Goal: Find specific page/section: Find specific page/section

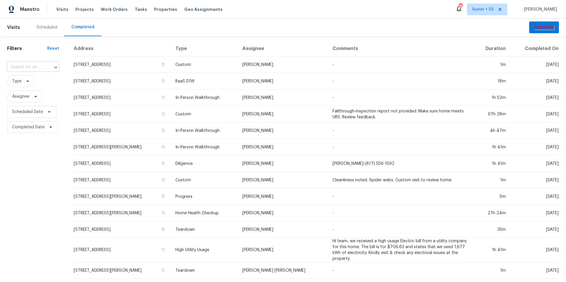
click at [32, 69] on input "text" at bounding box center [25, 67] width 36 height 9
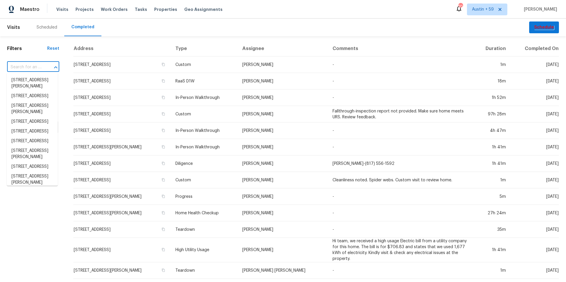
paste input "70 Mountainside Ln, Covington, GA 30016"
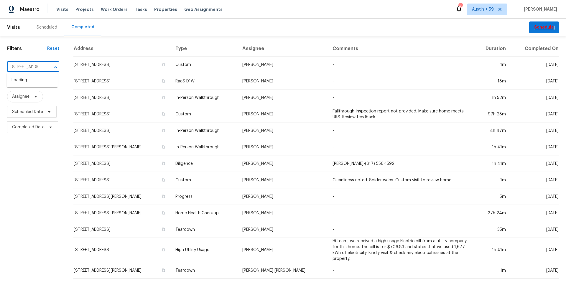
scroll to position [0, 51]
type input "70 Mountainside Ln, Covington, GA 30016"
click at [30, 85] on li "70 Mountainside Ln, Covington, GA 30016" at bounding box center [32, 80] width 51 height 10
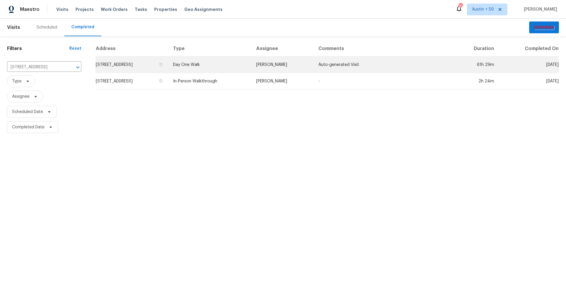
click at [223, 65] on td "Day One Walk" at bounding box center [209, 65] width 83 height 17
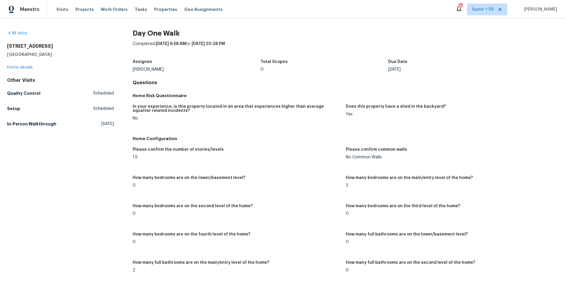
click at [325, 161] on figure "Please confirm the number of stories/levels 1.5" at bounding box center [239, 158] width 213 height 21
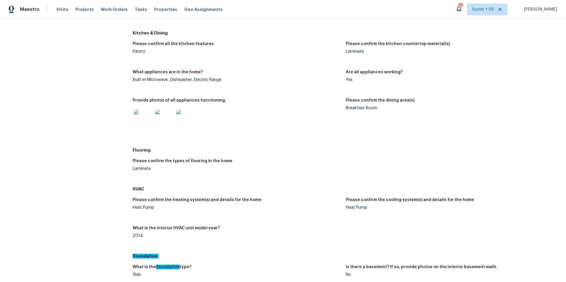
scroll to position [786, 0]
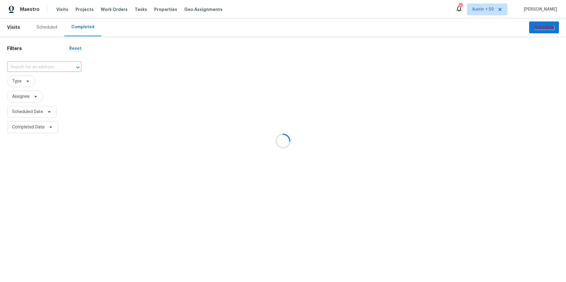
click at [42, 62] on div at bounding box center [283, 141] width 566 height 282
click at [42, 67] on div at bounding box center [283, 141] width 566 height 282
click at [42, 67] on div "​" at bounding box center [44, 67] width 74 height 9
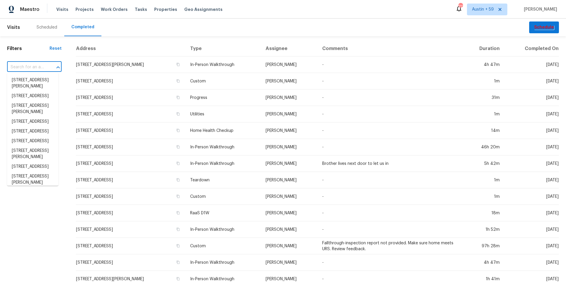
click at [42, 67] on div "​" at bounding box center [34, 67] width 55 height 9
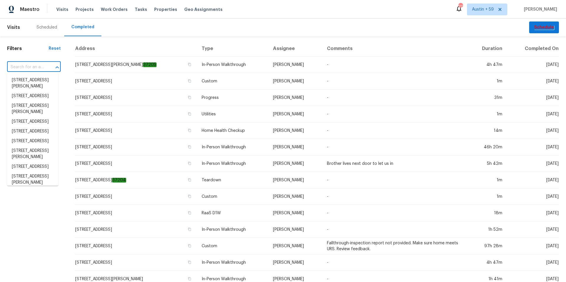
paste input "12314 Field Point Way, Spring Hill, FL 34610"
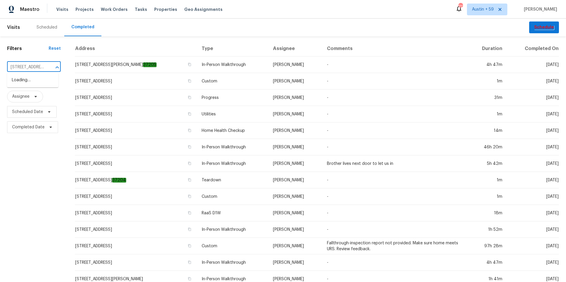
scroll to position [0, 51]
type input "12314 Field Point Way, Spring Hill, FL 34610"
click at [41, 84] on li "12314 Field Point Way, Spring Hill, FL 34610" at bounding box center [32, 80] width 51 height 10
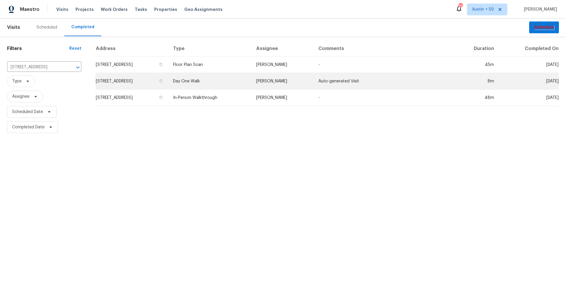
click at [168, 80] on td "12314 Field Point Way, Spring Hill, FL 34610" at bounding box center [132, 81] width 73 height 17
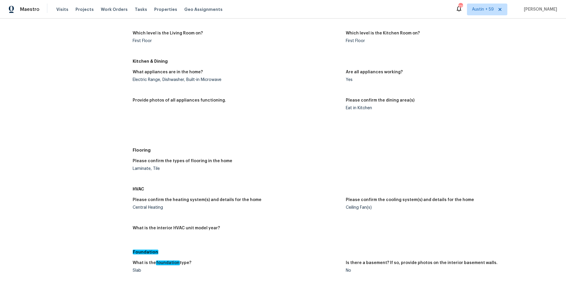
scroll to position [834, 0]
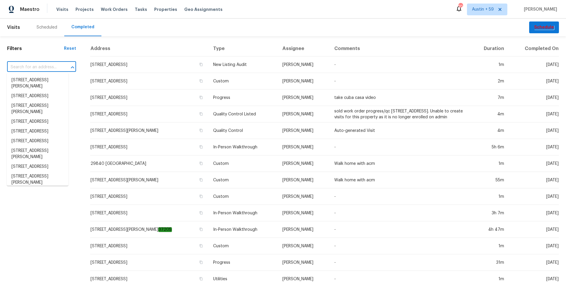
click at [30, 66] on input "text" at bounding box center [33, 67] width 52 height 9
paste input "11603 Inwood Dr, Houston, TX 77077"
type input "11603 Inwood Dr, Houston, TX 77077"
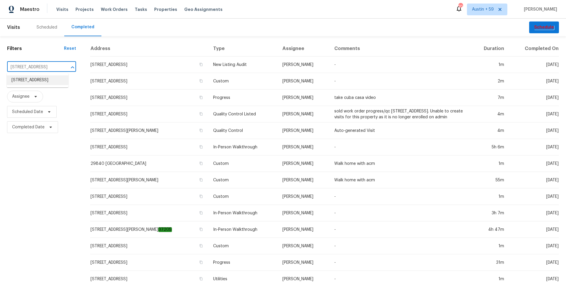
click at [30, 81] on li "11603 Inwood Dr, Houston, TX 77077" at bounding box center [38, 80] width 62 height 10
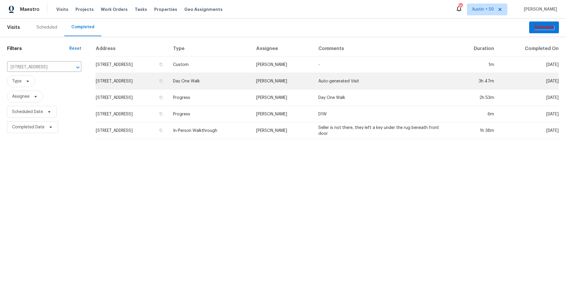
click at [225, 78] on td "Day One Walk" at bounding box center [209, 81] width 83 height 17
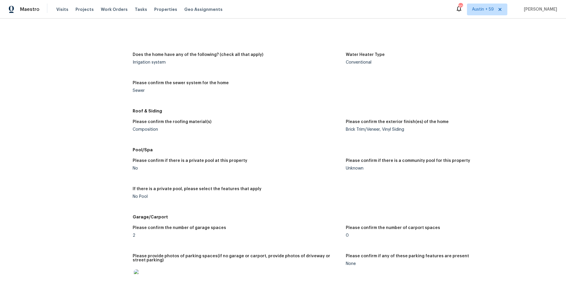
scroll to position [84, 0]
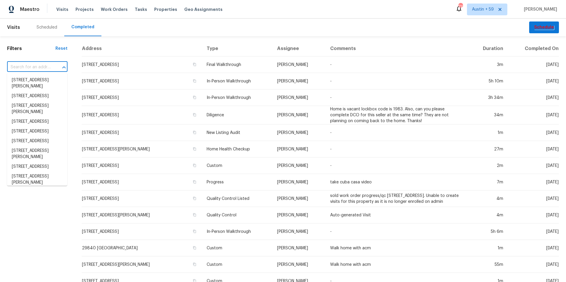
click at [42, 67] on input "text" at bounding box center [29, 67] width 44 height 9
paste input "7511 S 12th Ave, Phoenix, AZ 85041"
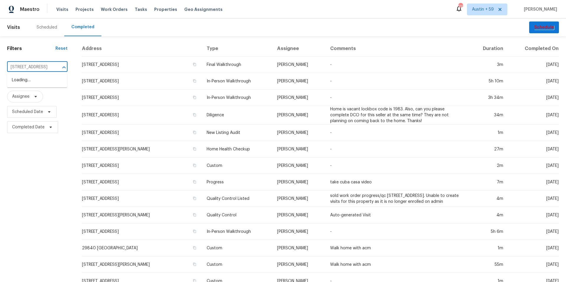
scroll to position [0, 27]
type input "7511 S 12th Ave, Phoenix, AZ 85041"
click at [41, 85] on li "7511 S 12th Ave, Phoenix, AZ 85041" at bounding box center [37, 80] width 60 height 10
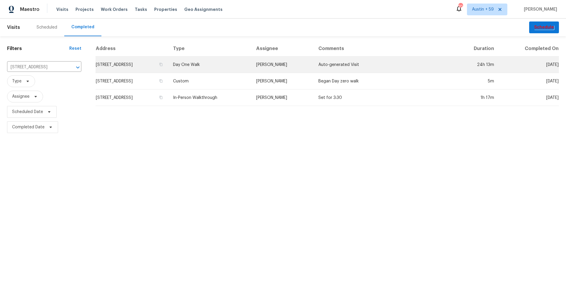
click at [227, 64] on td "Day One Walk" at bounding box center [209, 65] width 83 height 17
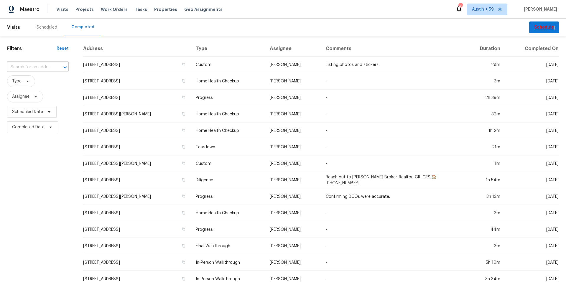
click at [42, 70] on input "text" at bounding box center [29, 67] width 45 height 9
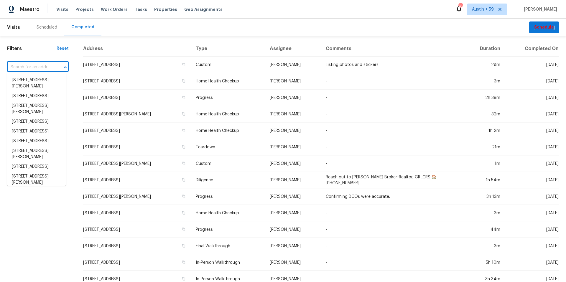
paste input "904 Memory Ln, McKinney, TX 75072"
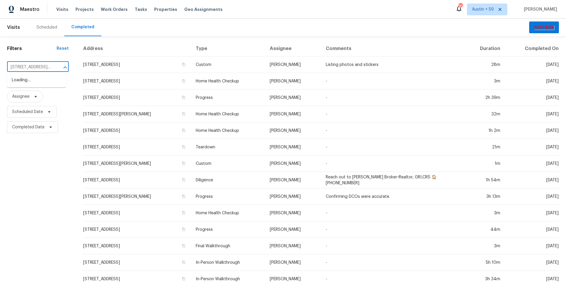
scroll to position [0, 32]
type input "904 Memory Ln, McKinney, TX 75072"
click at [44, 86] on li "904 Memory Ln, McKinney, TX 75072" at bounding box center [36, 83] width 59 height 16
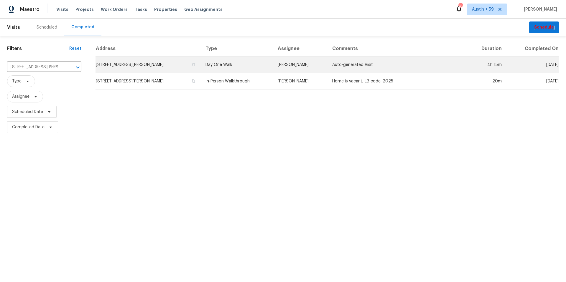
click at [228, 64] on td "Day One Walk" at bounding box center [237, 65] width 72 height 17
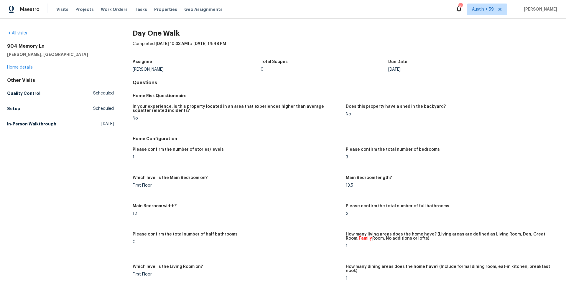
scroll to position [262, 0]
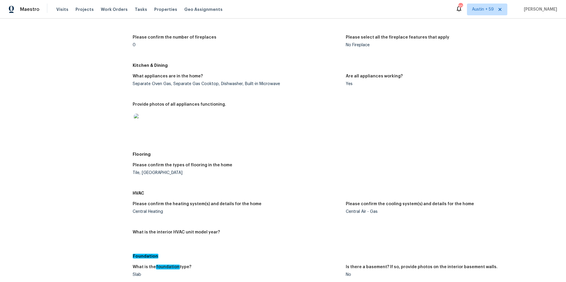
click at [475, 60] on div "Kitchen & Dining" at bounding box center [346, 65] width 426 height 11
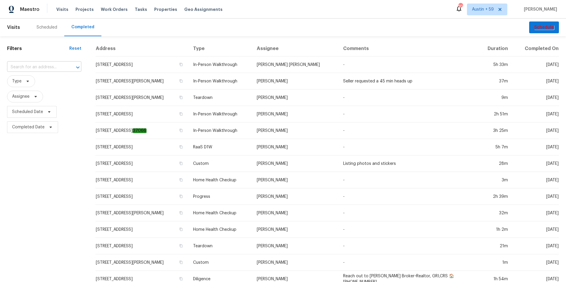
click at [44, 65] on input "text" at bounding box center [36, 67] width 58 height 9
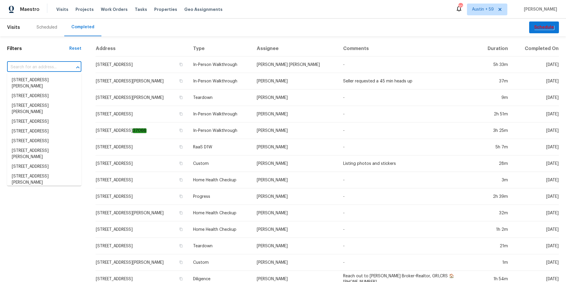
paste input "7795 Rock Port Way, West Chester, OH 45069"
type input "7795 Rock Port Way, West Chester, OH 45069"
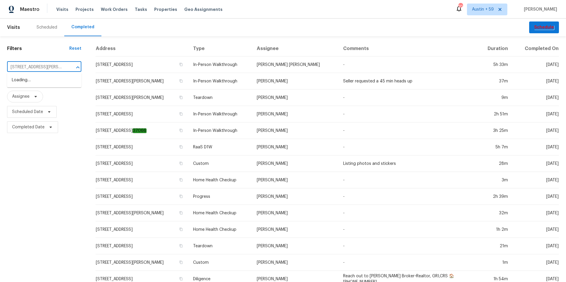
scroll to position [0, 34]
click at [50, 82] on li "7795 Rock Port Way, West Chester, OH 45069" at bounding box center [44, 83] width 74 height 16
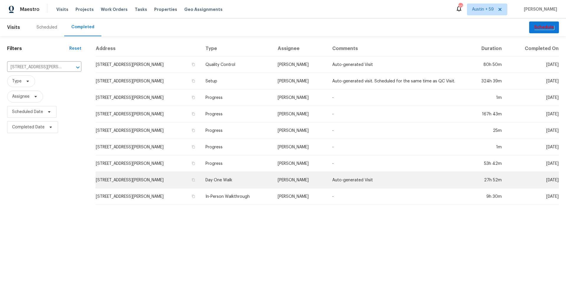
click at [231, 178] on td "Day One Walk" at bounding box center [237, 180] width 72 height 17
